Goal: Task Accomplishment & Management: Manage account settings

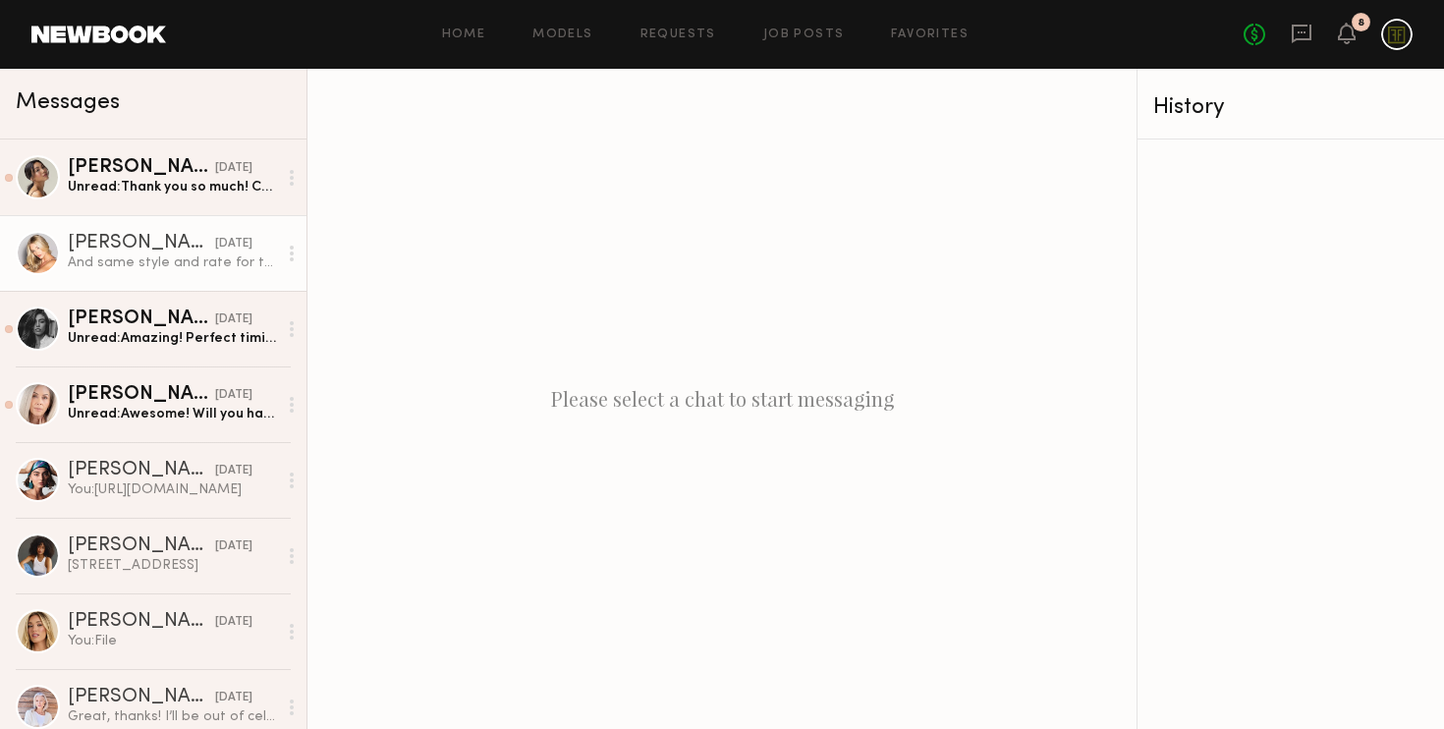
click at [106, 254] on div "And same style and rate for the lip liner video? Would you mind sending a reque…" at bounding box center [172, 262] width 209 height 19
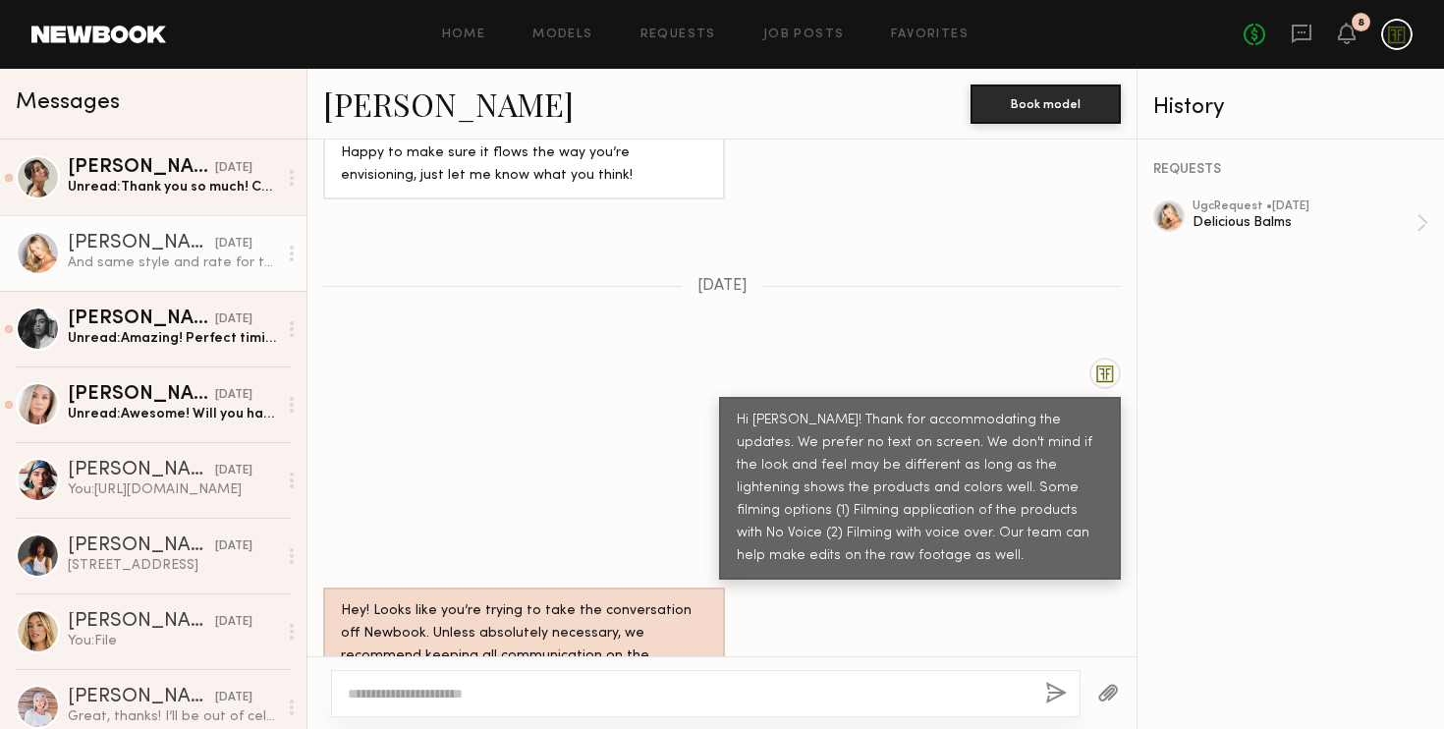
scroll to position [1253, 0]
click at [790, 222] on div "Delicious Balms" at bounding box center [1305, 222] width 224 height 19
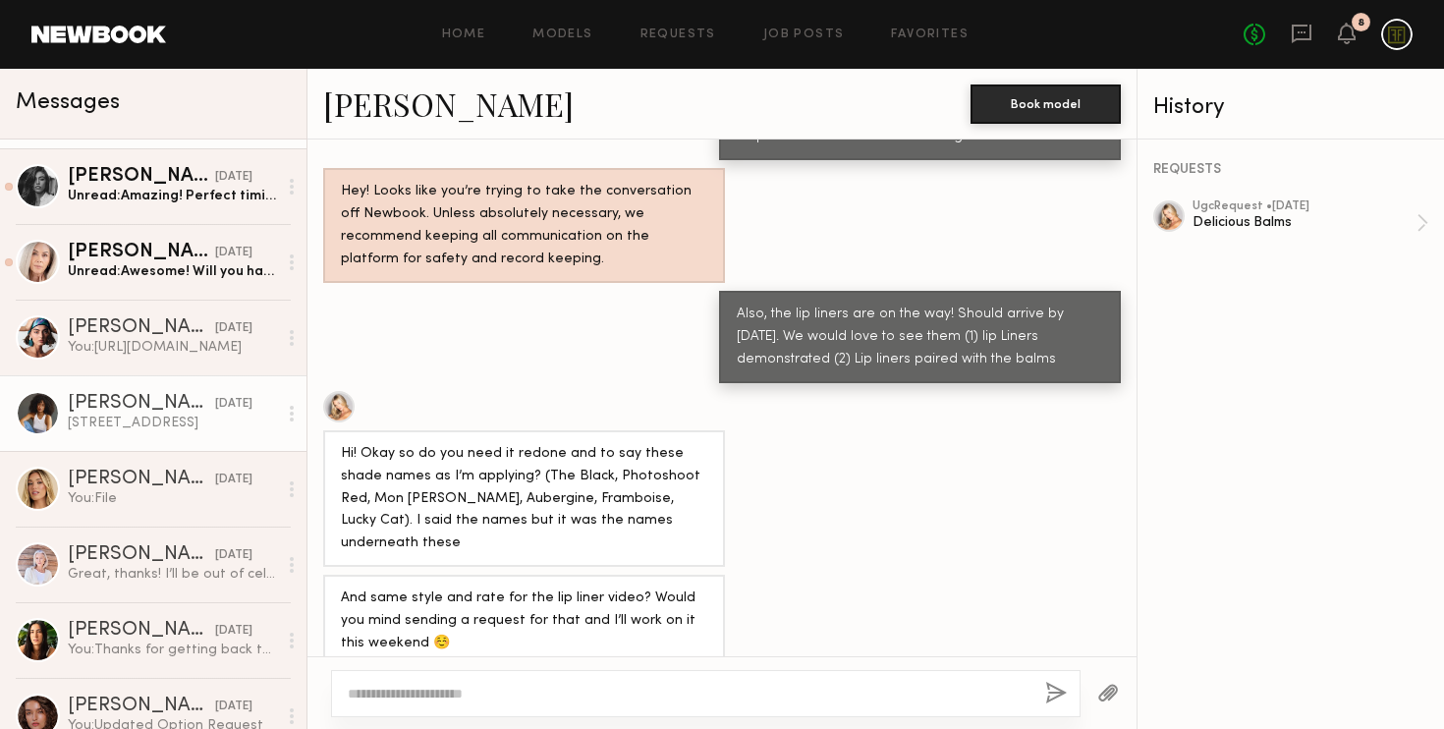
scroll to position [0, 0]
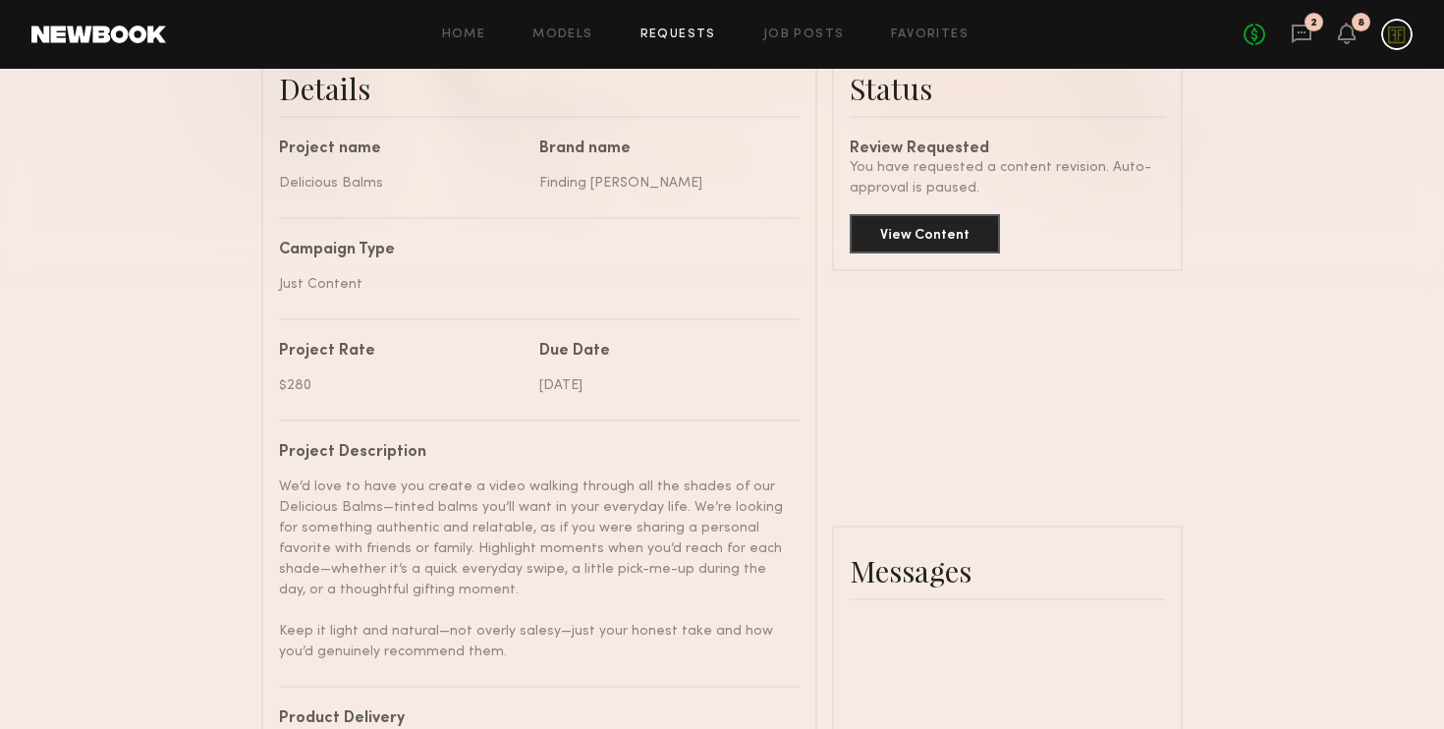
scroll to position [1869, 0]
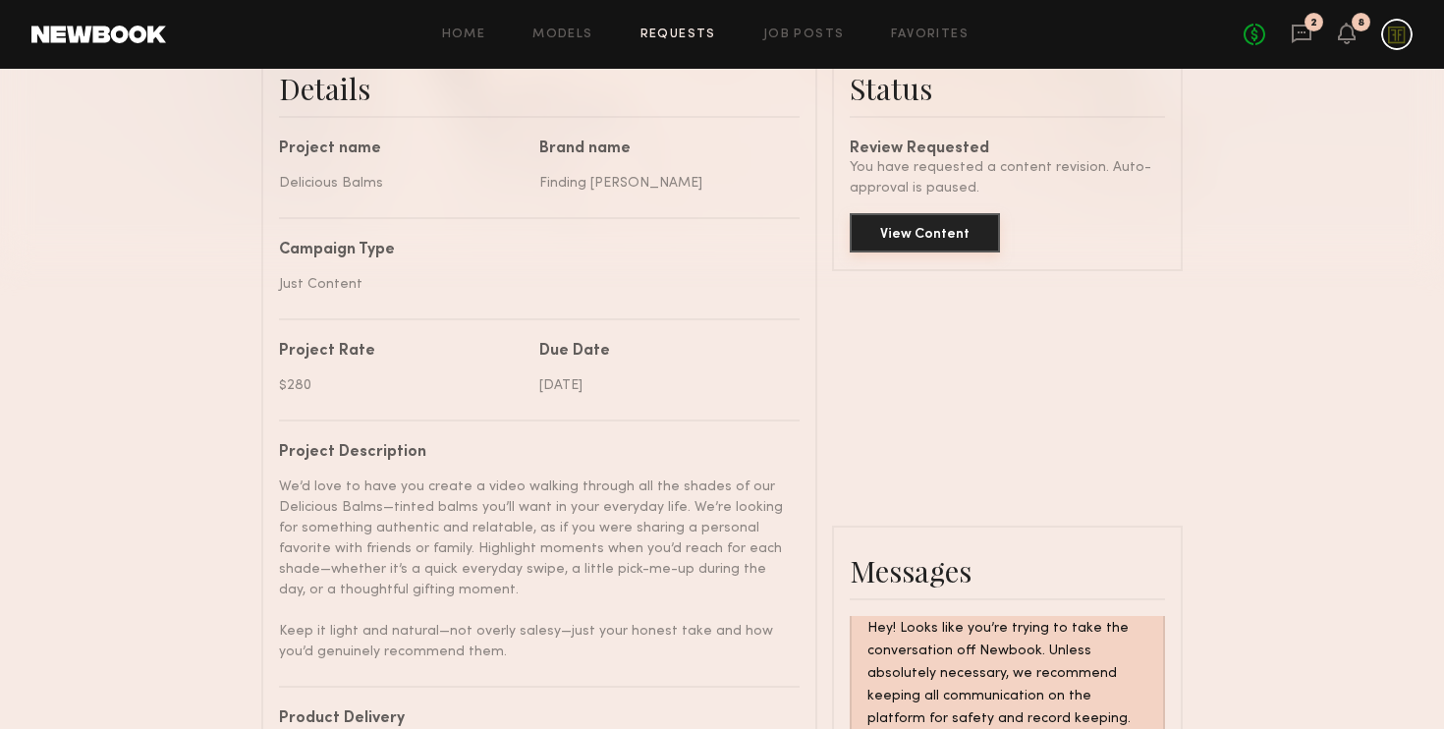
click at [919, 229] on button "View Content" at bounding box center [925, 232] width 150 height 39
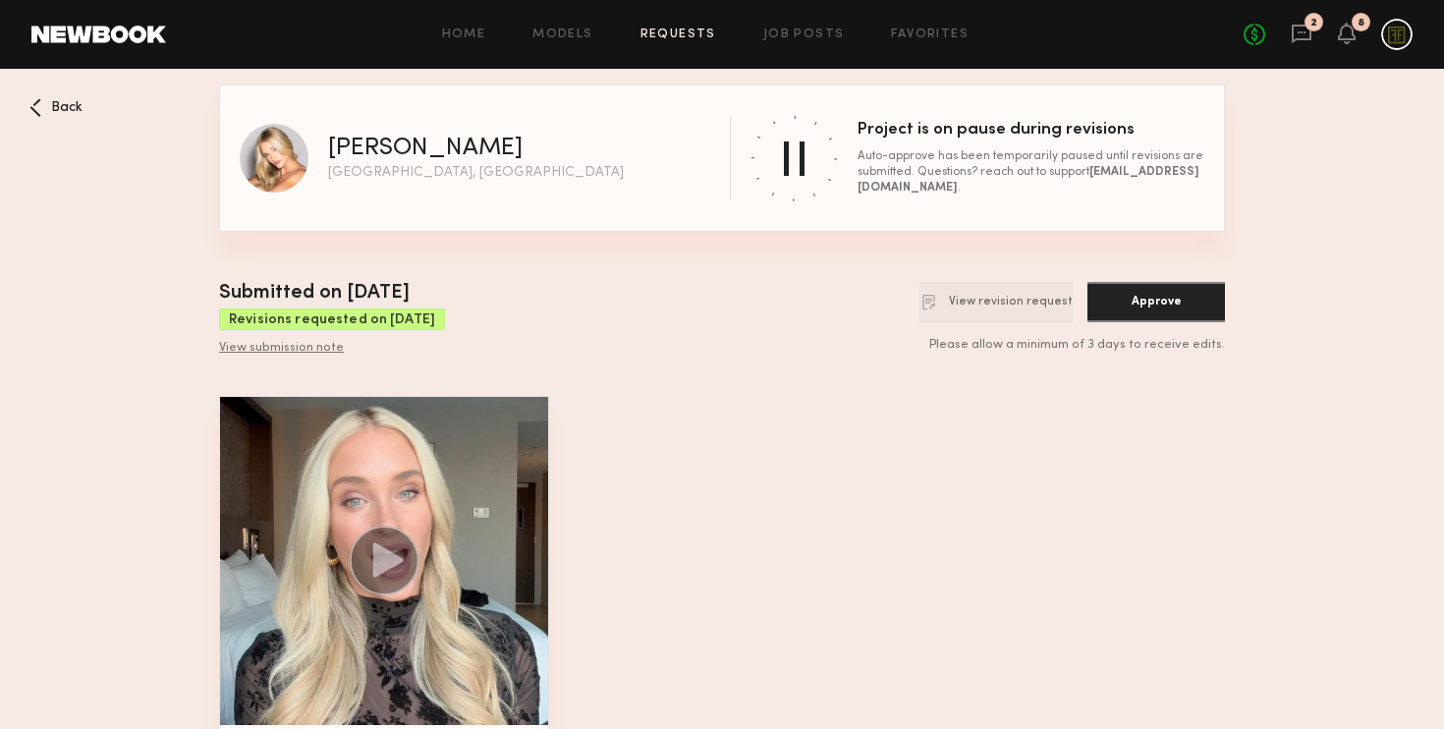
click at [312, 356] on div "View submission note" at bounding box center [332, 349] width 226 height 16
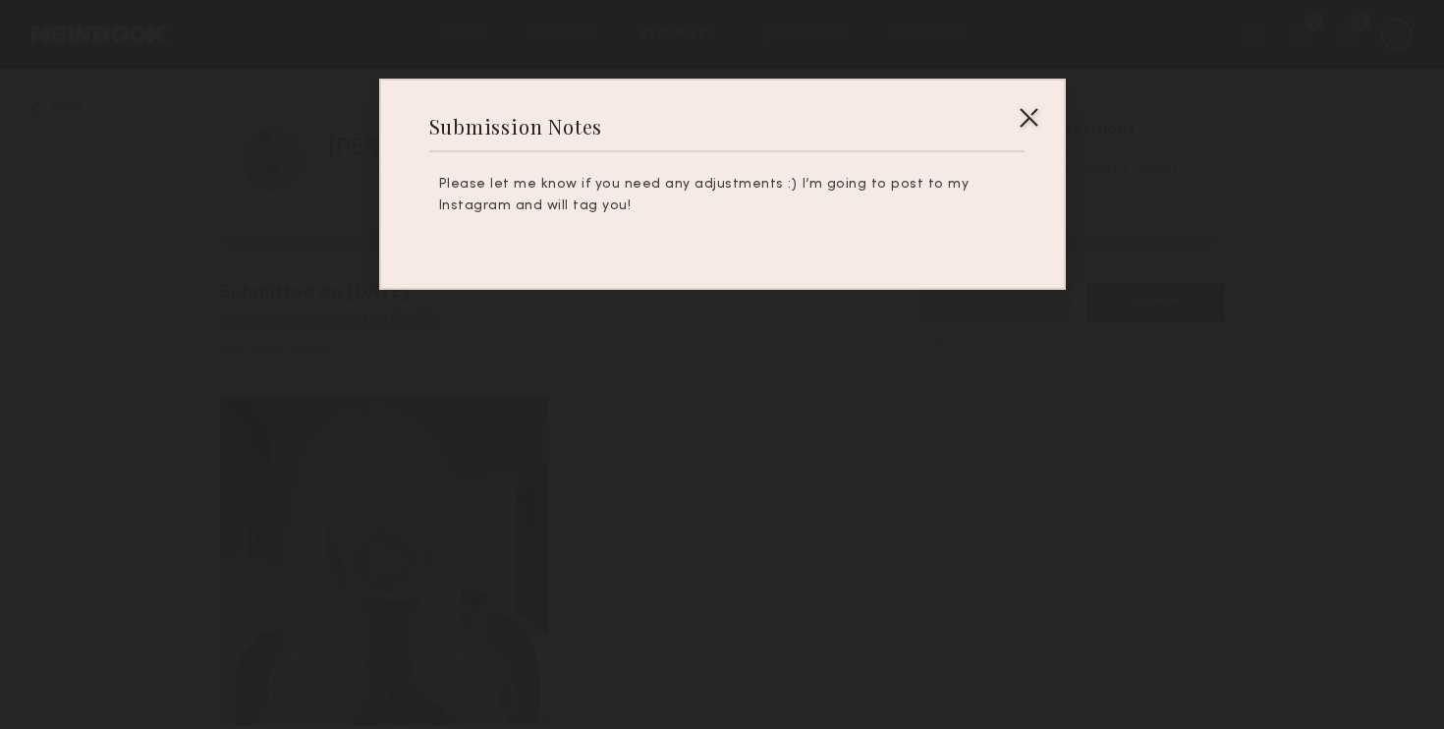
click at [1038, 102] on div at bounding box center [1028, 116] width 31 height 31
